Goal: Task Accomplishment & Management: Complete application form

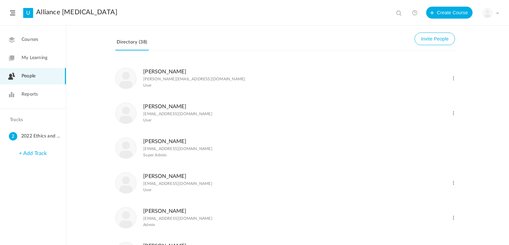
click at [32, 95] on span "Reports" at bounding box center [30, 94] width 16 height 7
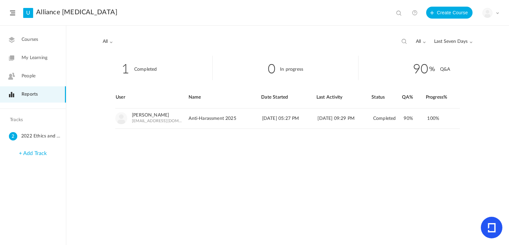
click at [24, 74] on span "People" at bounding box center [29, 76] width 14 height 7
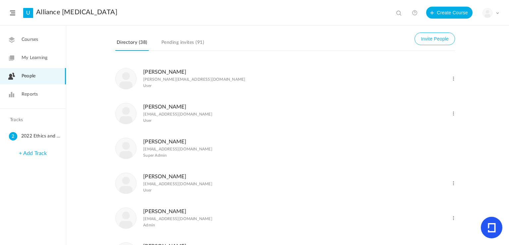
click at [173, 39] on link "Pending invites (91)" at bounding box center [182, 44] width 45 height 13
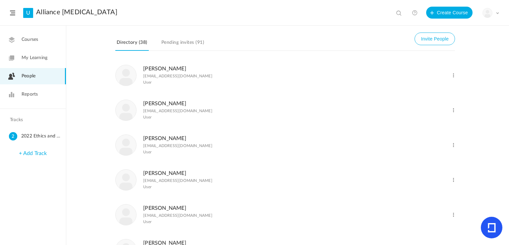
scroll to position [1657, 0]
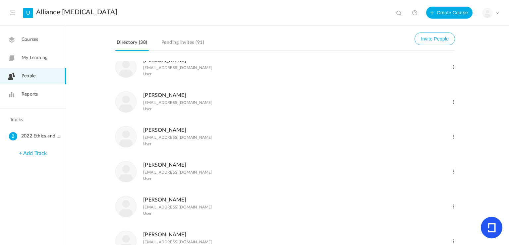
click at [168, 44] on link "Pending invites (91)" at bounding box center [182, 44] width 45 height 13
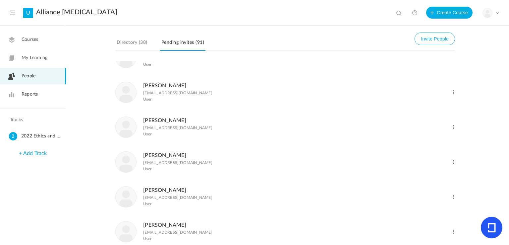
scroll to position [0, 0]
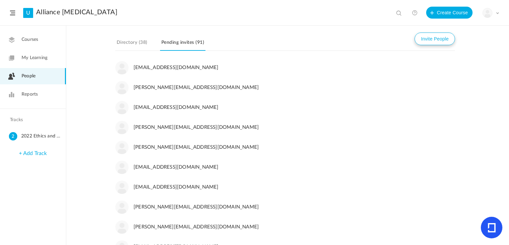
click at [446, 40] on button "Invite People" at bounding box center [435, 38] width 40 height 13
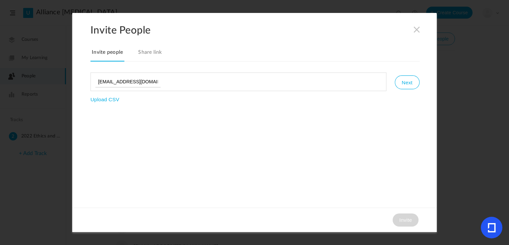
scroll to position [0, 1]
type input "[EMAIL_ADDRESS][DOMAIN_NAME]"
click at [401, 84] on button "Next" at bounding box center [407, 82] width 25 height 14
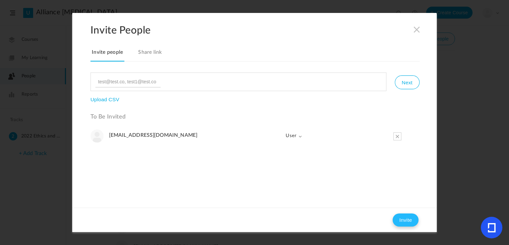
click at [402, 218] on button "Invite" at bounding box center [406, 219] width 26 height 13
